Goal: Check status: Check status

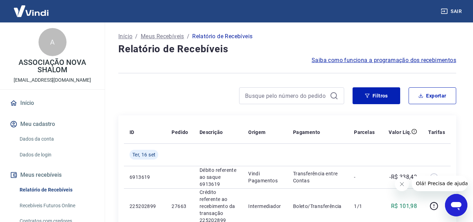
click at [141, 102] on div at bounding box center [231, 95] width 226 height 17
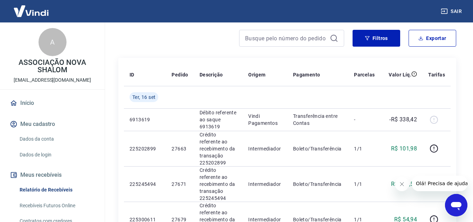
scroll to position [70, 0]
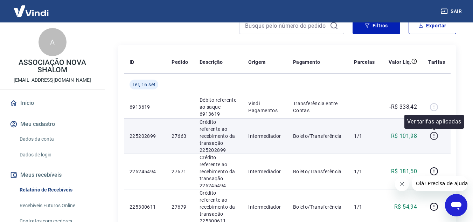
click at [433, 135] on icon "button" at bounding box center [434, 135] width 9 height 9
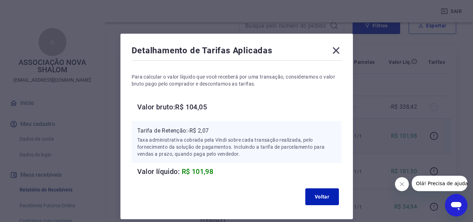
click at [337, 51] on icon at bounding box center [335, 50] width 11 height 11
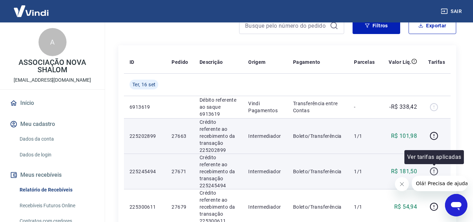
click at [435, 172] on icon "button" at bounding box center [434, 171] width 9 height 9
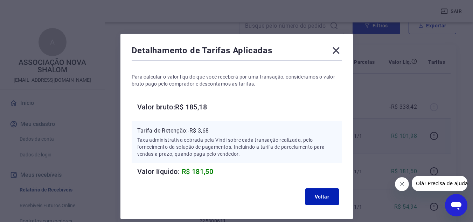
click at [336, 49] on icon at bounding box center [335, 50] width 11 height 11
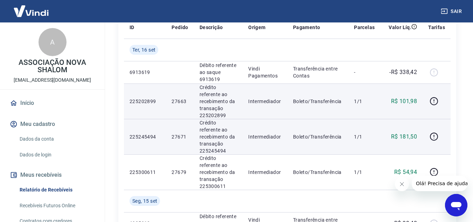
scroll to position [105, 0]
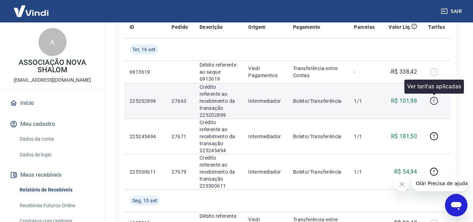
click at [434, 97] on icon "button" at bounding box center [434, 101] width 8 height 8
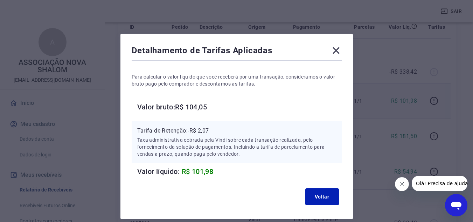
click at [338, 48] on icon at bounding box center [336, 50] width 7 height 7
